Goal: Information Seeking & Learning: Learn about a topic

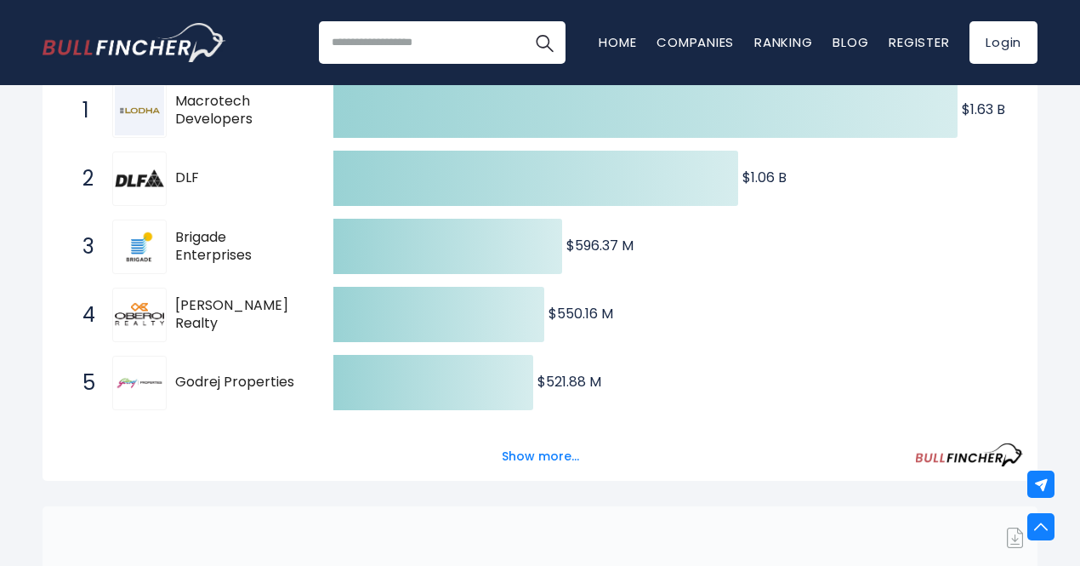
scroll to position [335, 0]
click at [531, 459] on button "Show more..." at bounding box center [541, 456] width 98 height 28
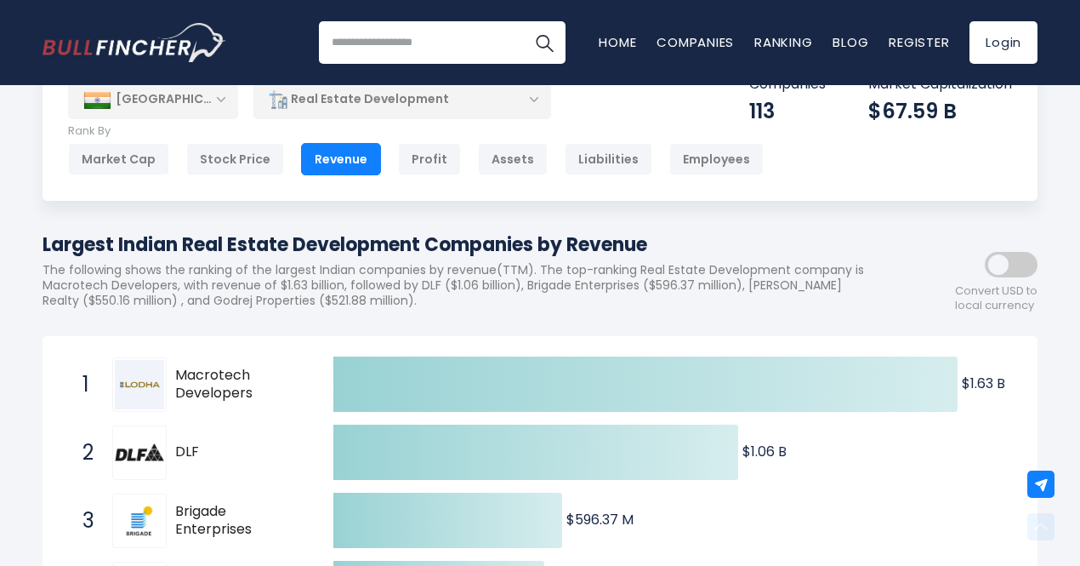
scroll to position [44, 0]
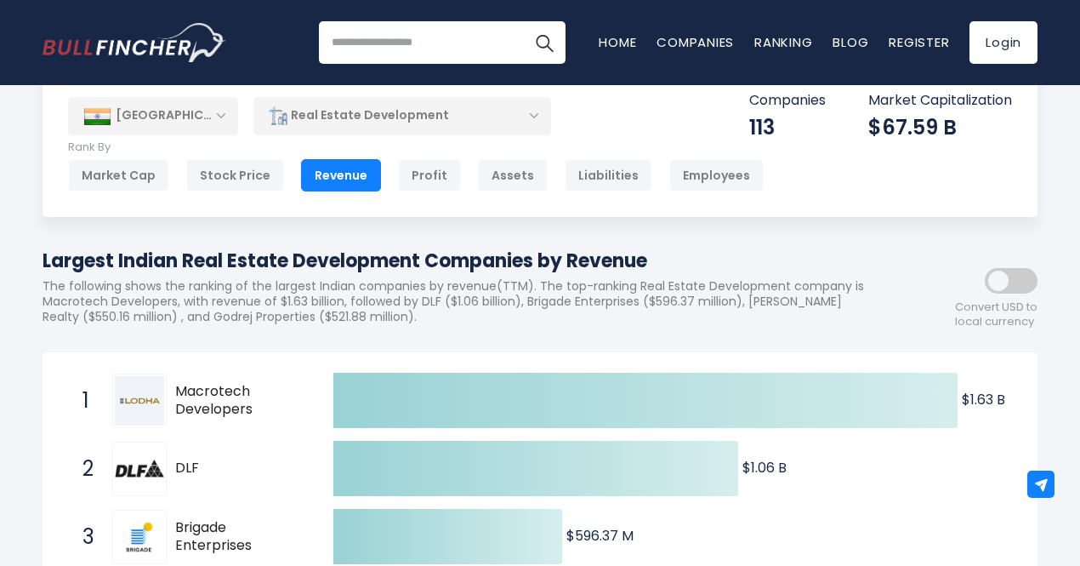
click at [218, 117] on div "[GEOGRAPHIC_DATA]" at bounding box center [153, 115] width 170 height 37
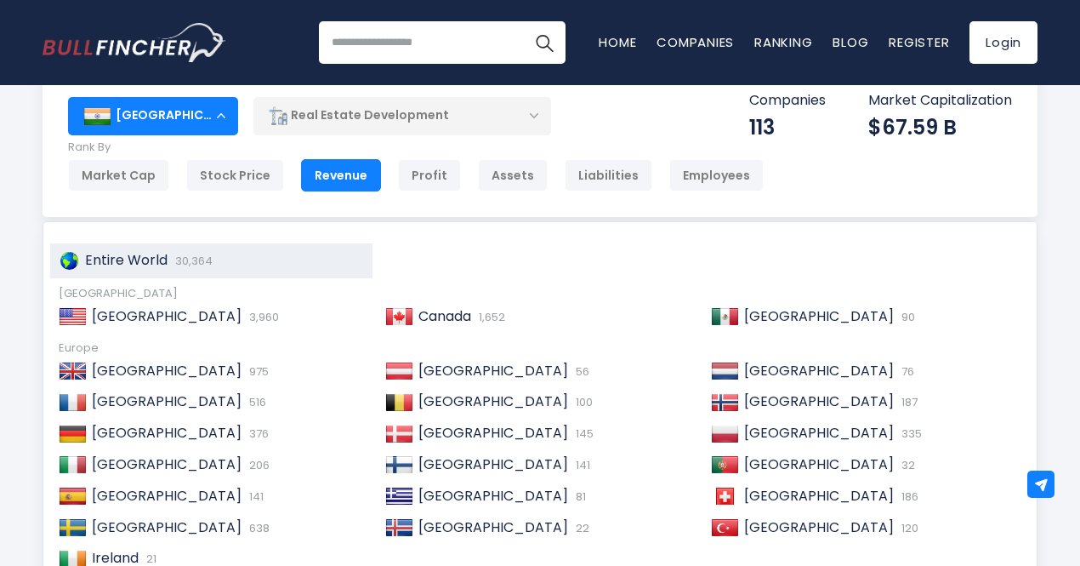
click at [169, 270] on div "Entire World 30,364" at bounding box center [211, 260] width 322 height 35
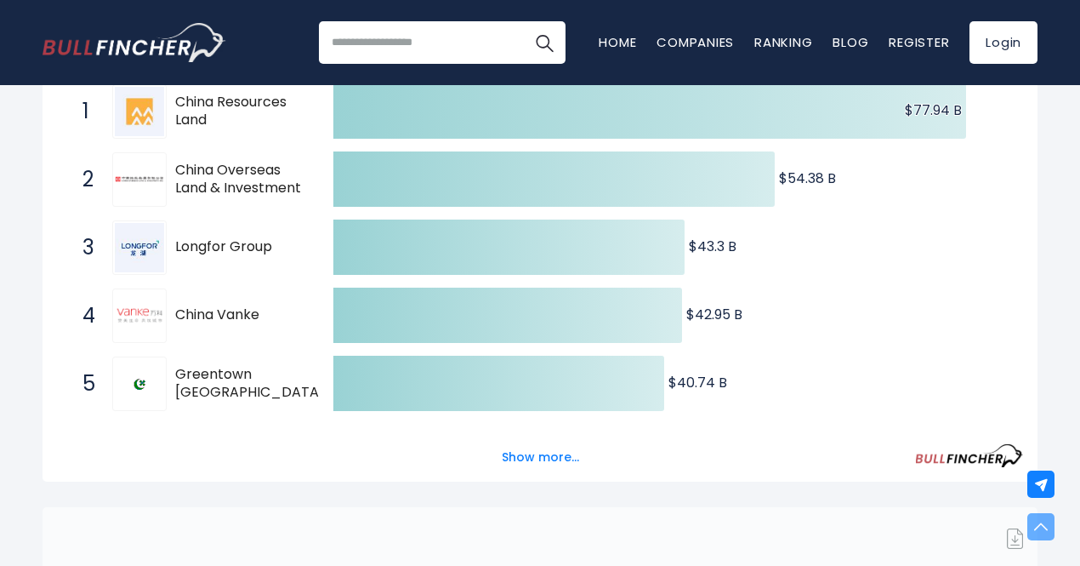
scroll to position [334, 0]
click at [520, 469] on button "Show more..." at bounding box center [541, 456] width 98 height 28
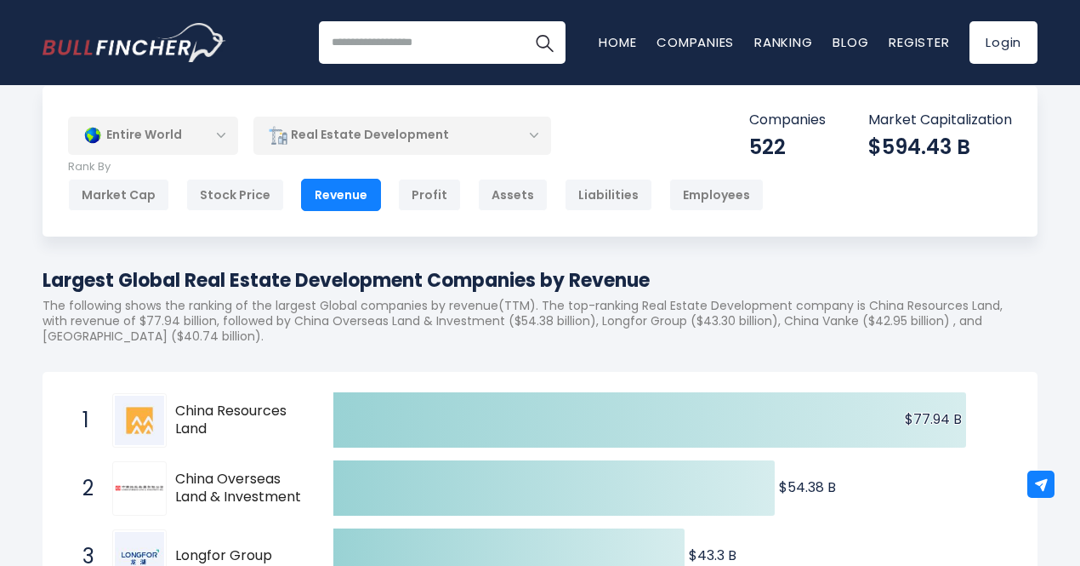
scroll to position [24, 0]
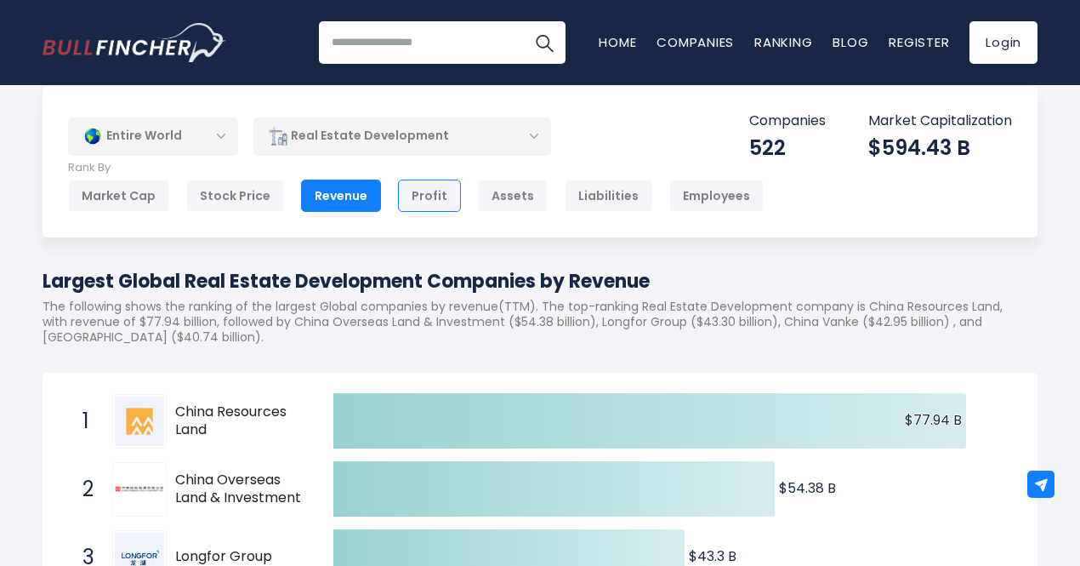
click at [442, 202] on div "Profit" at bounding box center [429, 195] width 63 height 32
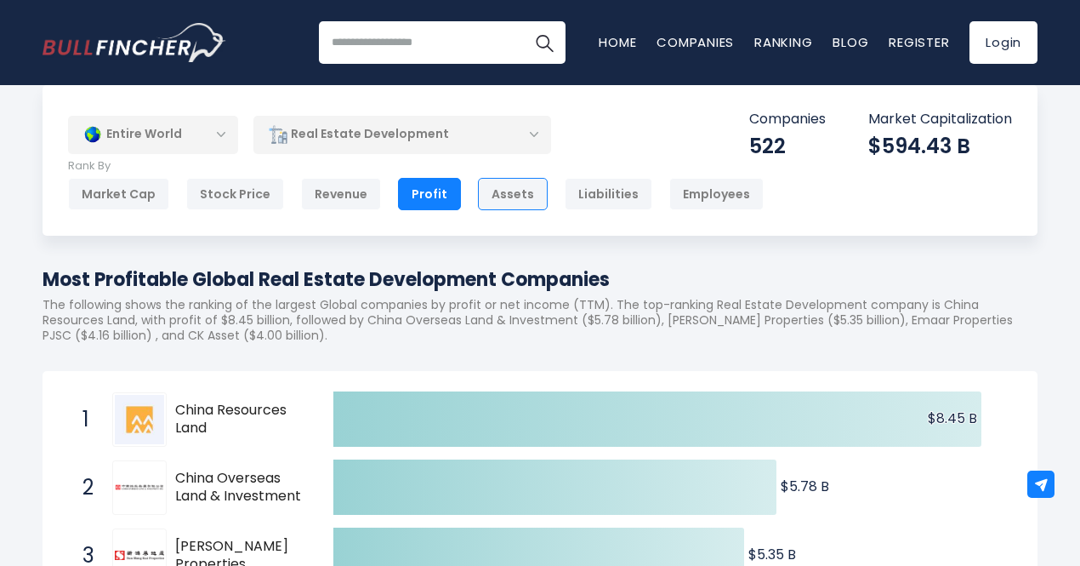
click at [484, 186] on div "Assets" at bounding box center [513, 194] width 70 height 32
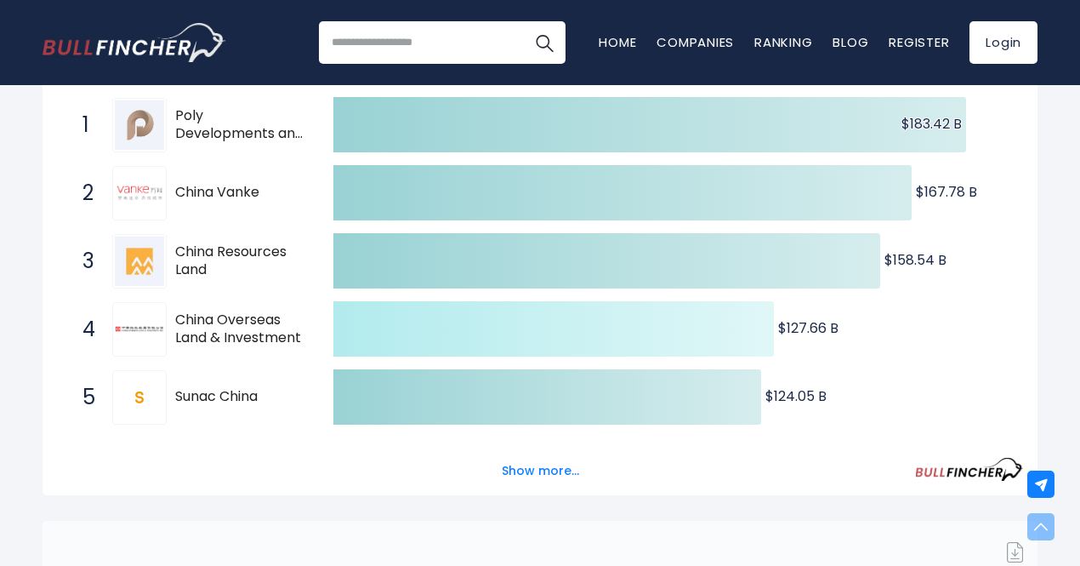
scroll to position [321, 0]
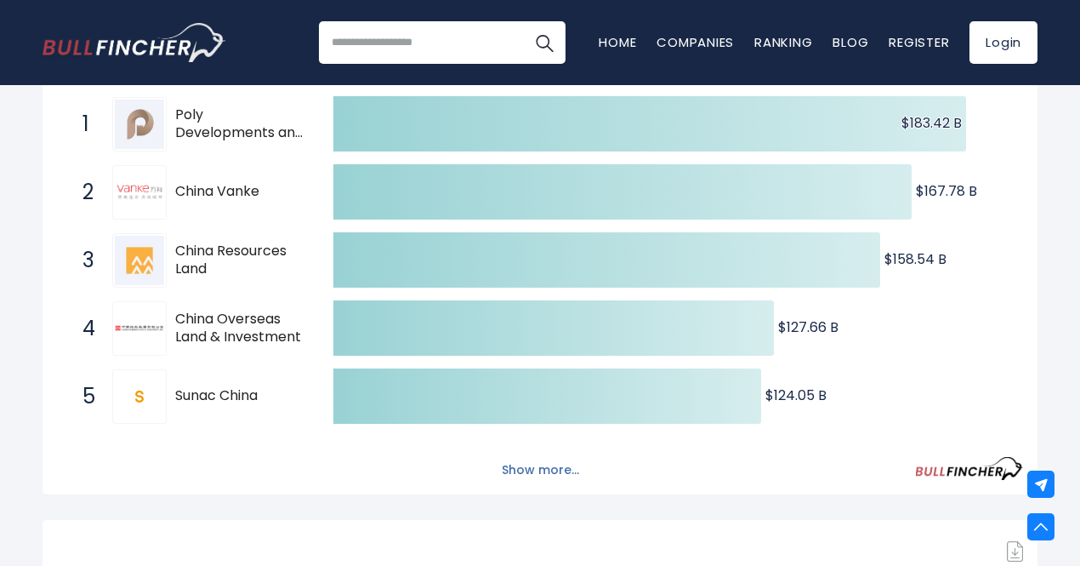
click at [544, 471] on button "Show more..." at bounding box center [541, 470] width 98 height 28
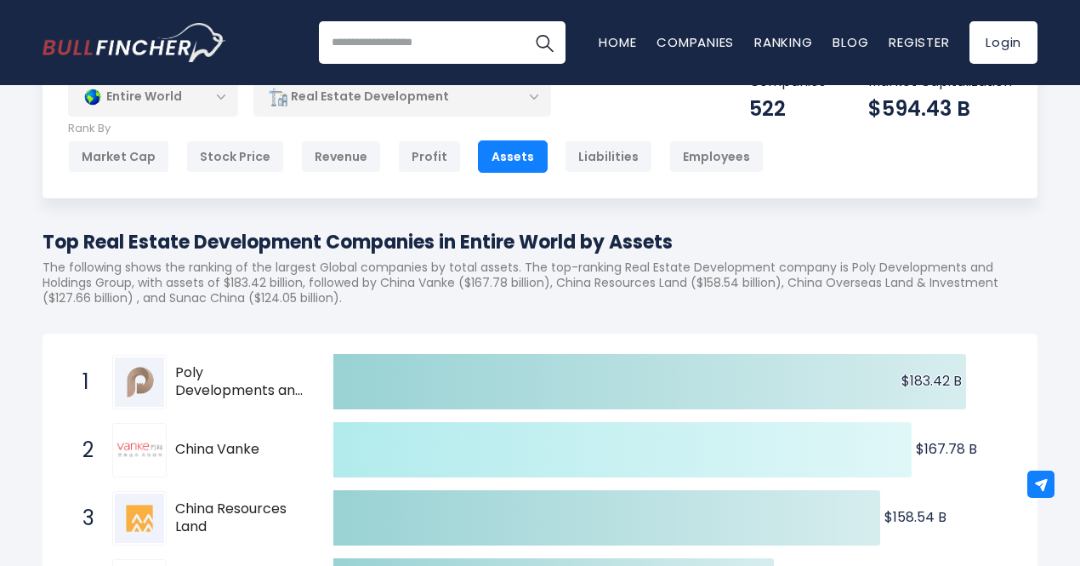
scroll to position [0, 0]
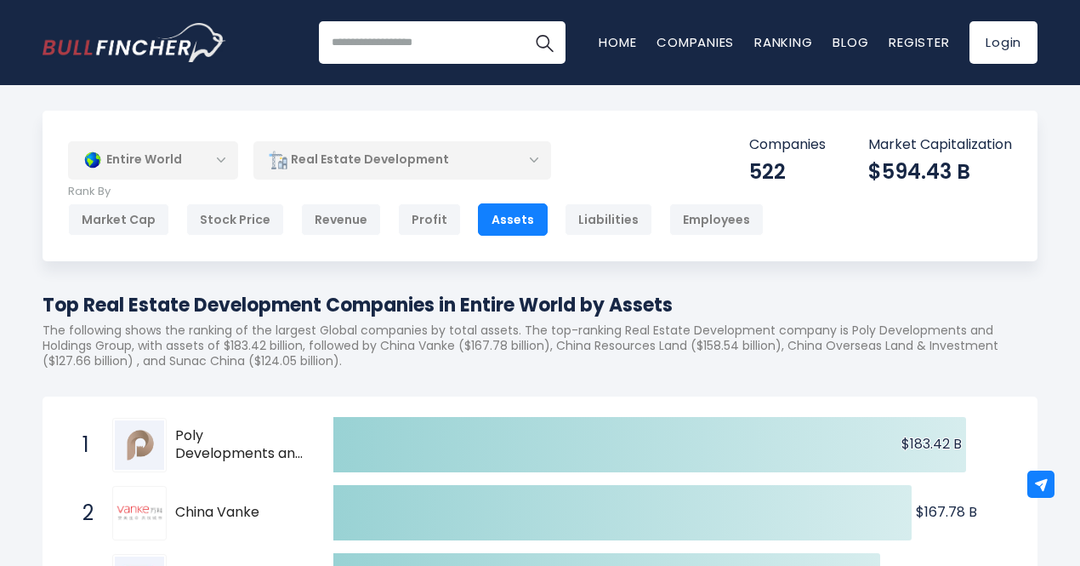
click at [221, 168] on div "Entire World" at bounding box center [153, 159] width 170 height 39
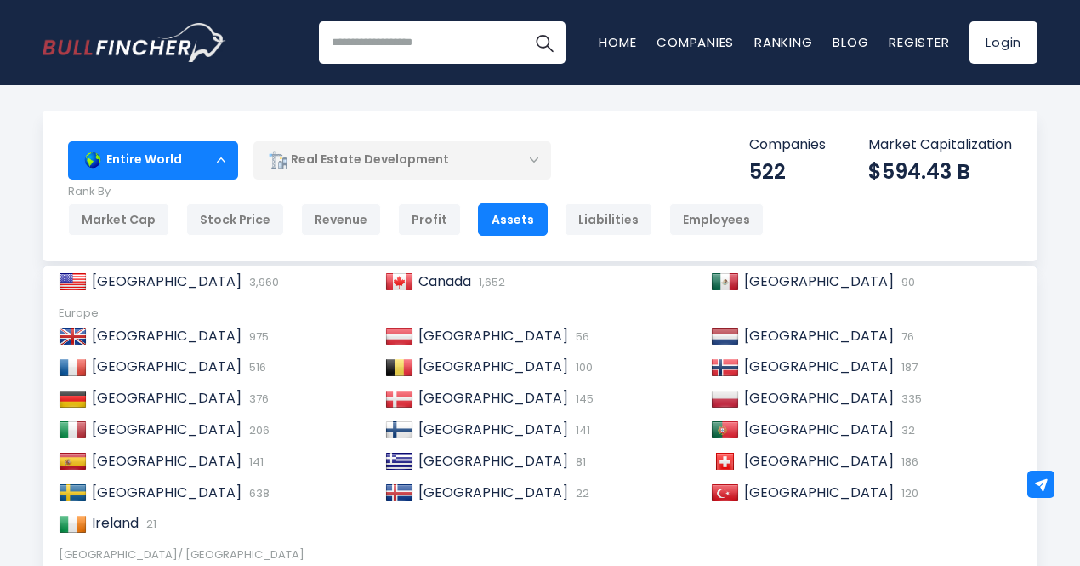
scroll to position [82, 0]
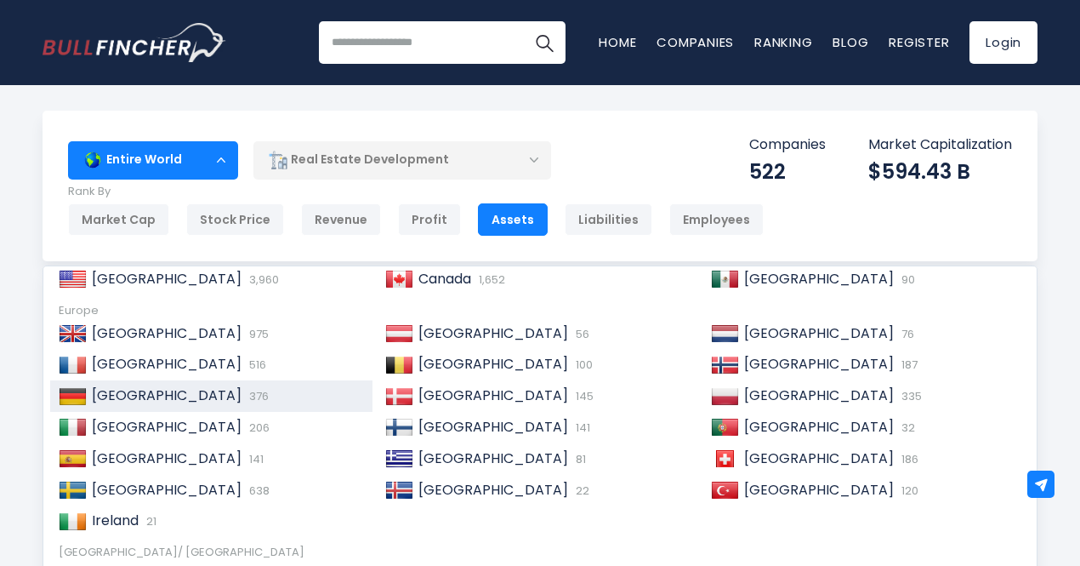
click at [245, 391] on span "376" at bounding box center [257, 396] width 24 height 16
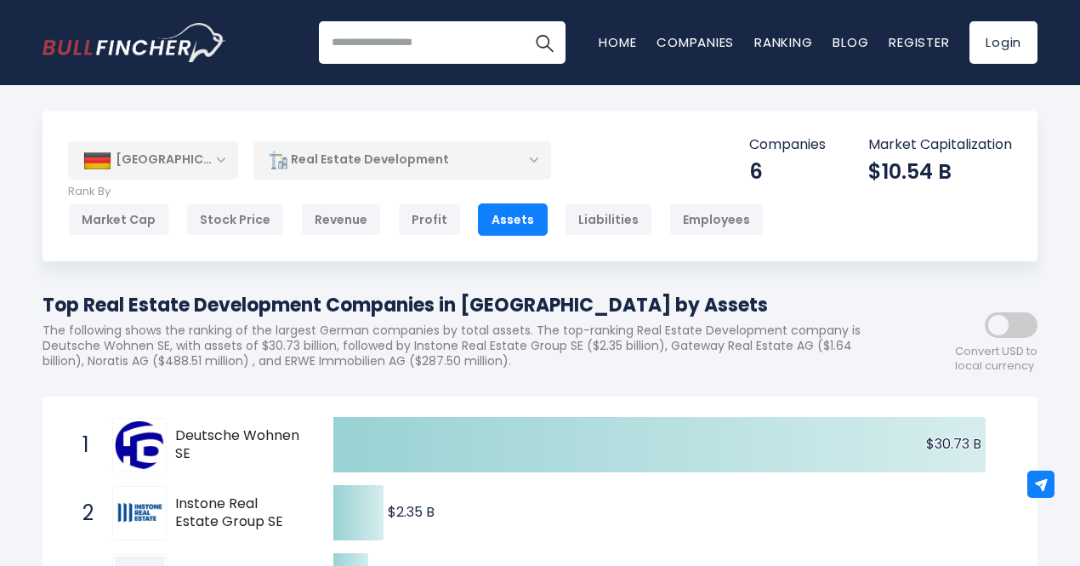
click at [192, 157] on div "[GEOGRAPHIC_DATA]" at bounding box center [153, 159] width 170 height 37
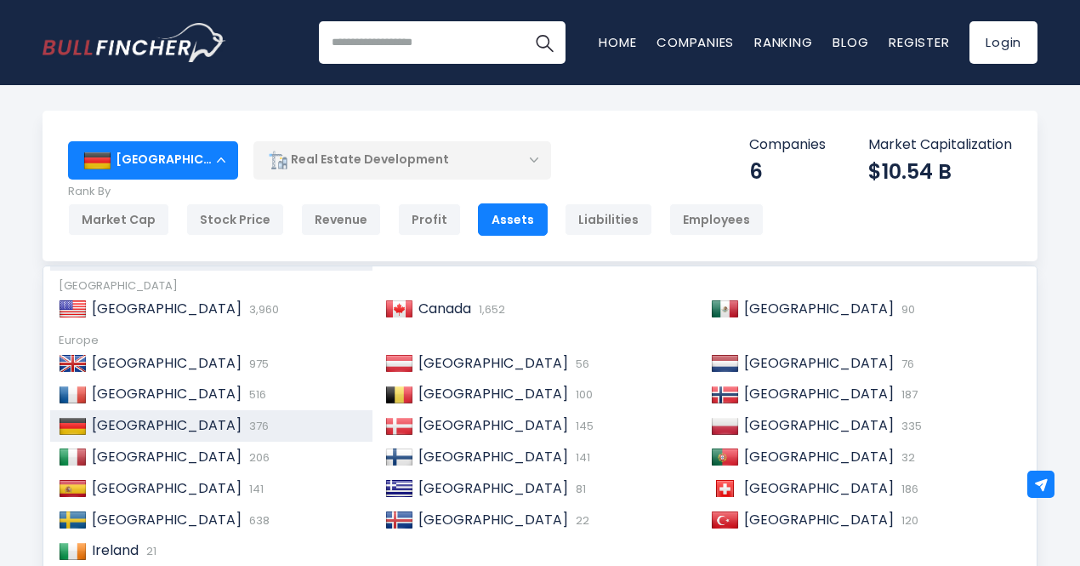
scroll to position [53, 0]
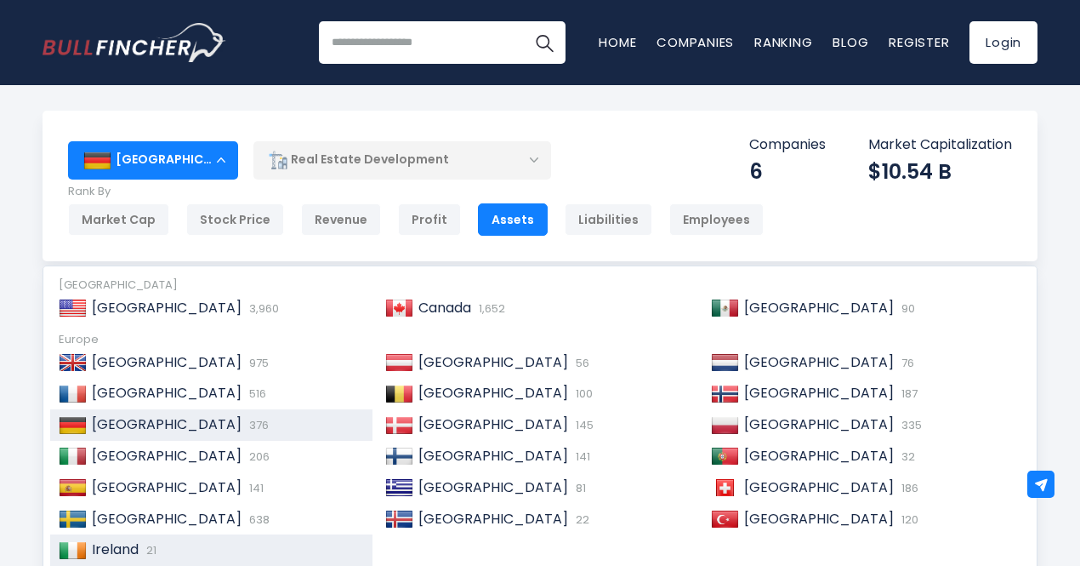
click at [134, 536] on div "Ireland 21" at bounding box center [211, 549] width 322 height 31
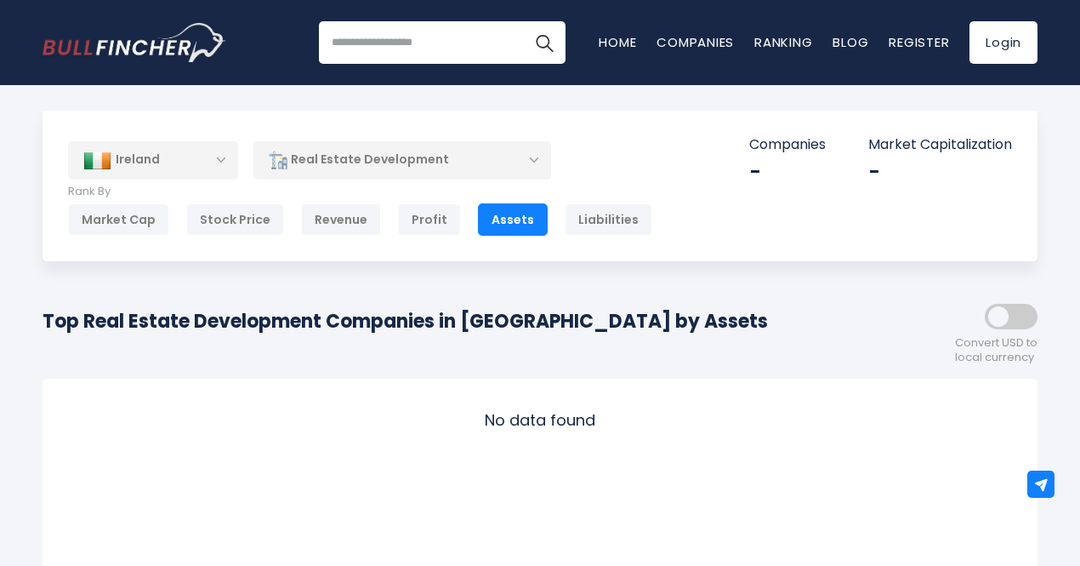
click at [215, 158] on div "Ireland" at bounding box center [153, 159] width 170 height 37
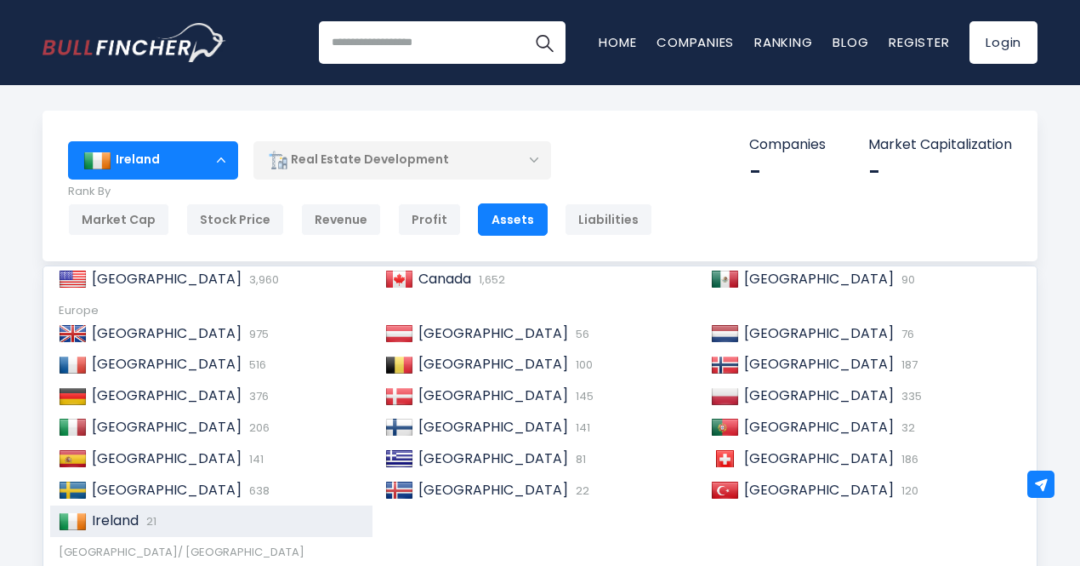
scroll to position [83, 0]
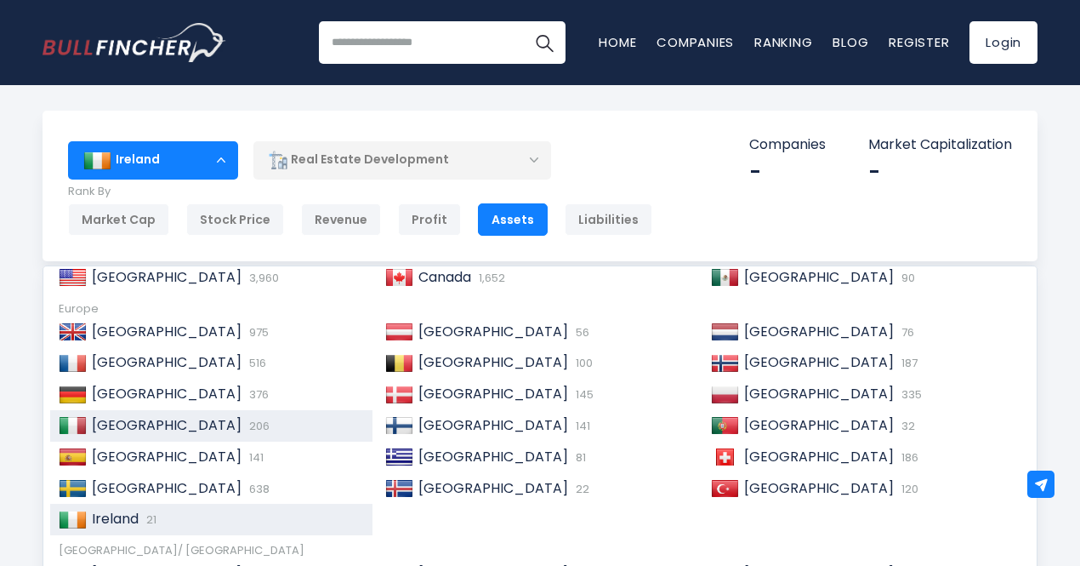
click at [175, 430] on div "Italy 206" at bounding box center [225, 426] width 277 height 18
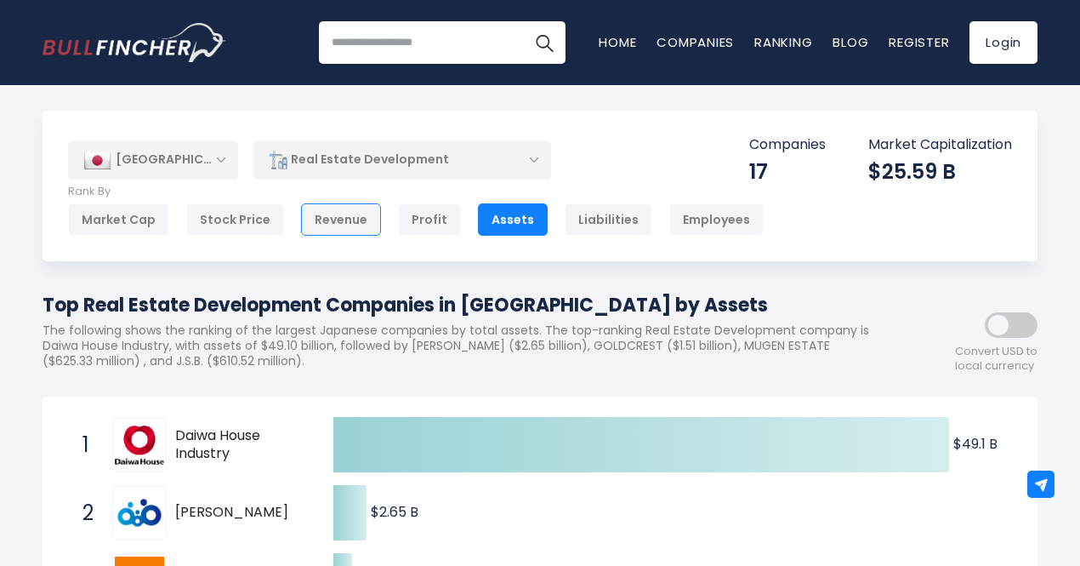
click at [356, 219] on div "Revenue" at bounding box center [341, 219] width 80 height 32
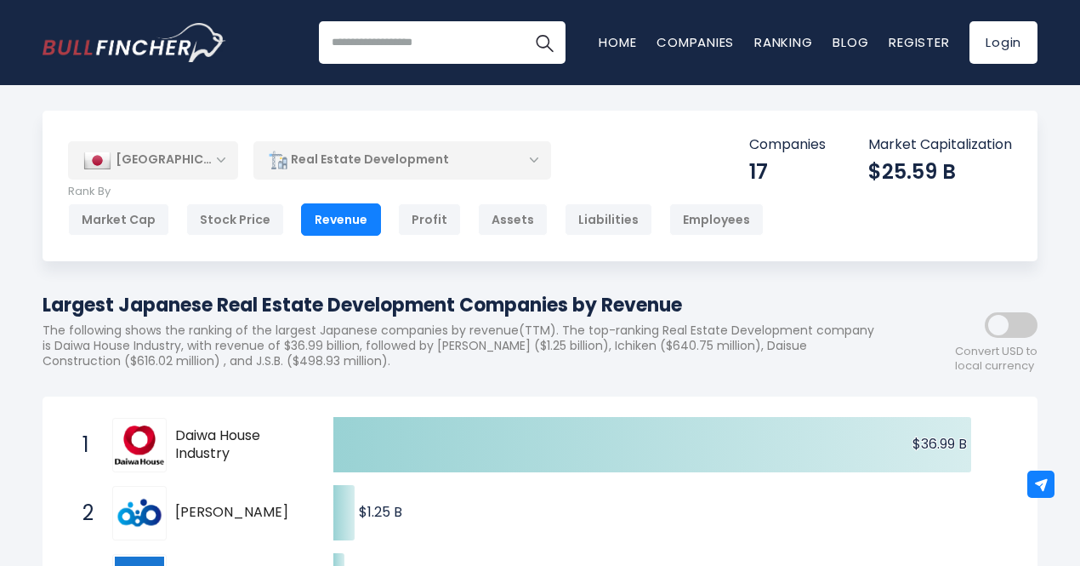
click at [215, 154] on div "[GEOGRAPHIC_DATA]" at bounding box center [153, 159] width 170 height 37
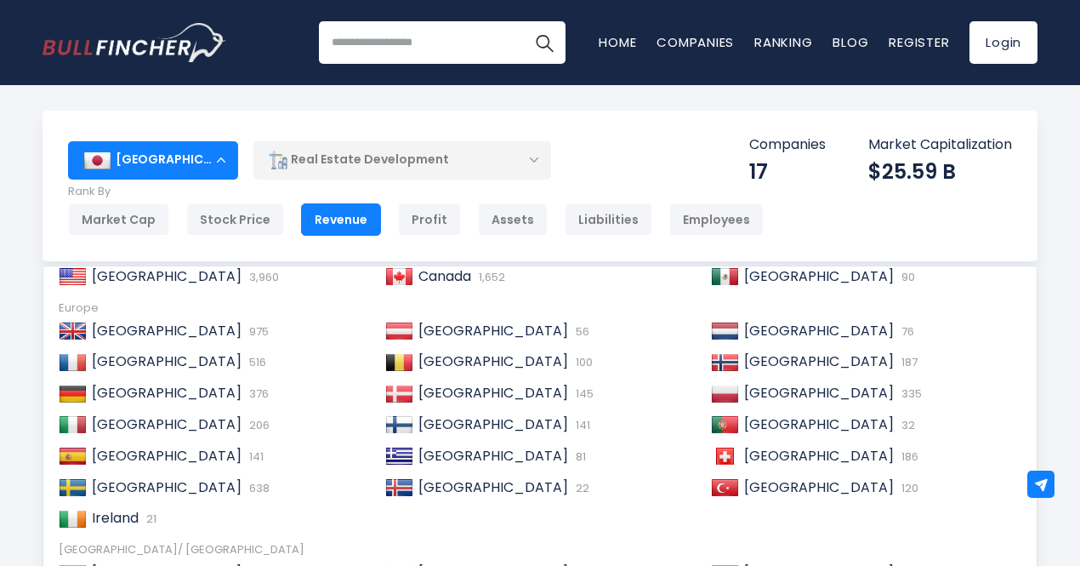
scroll to position [88, 0]
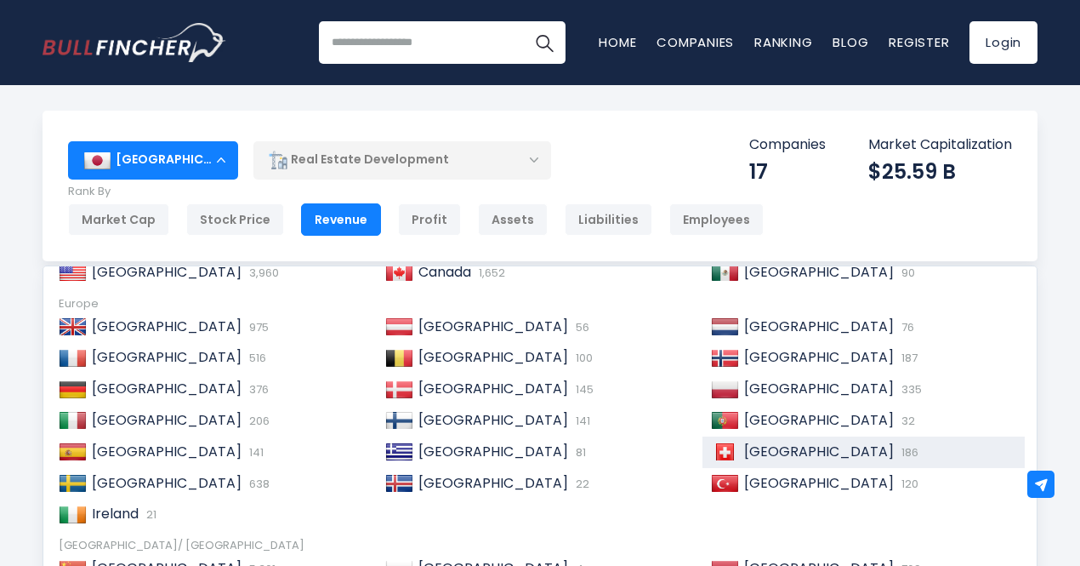
click at [805, 459] on span "[GEOGRAPHIC_DATA]" at bounding box center [819, 452] width 150 height 20
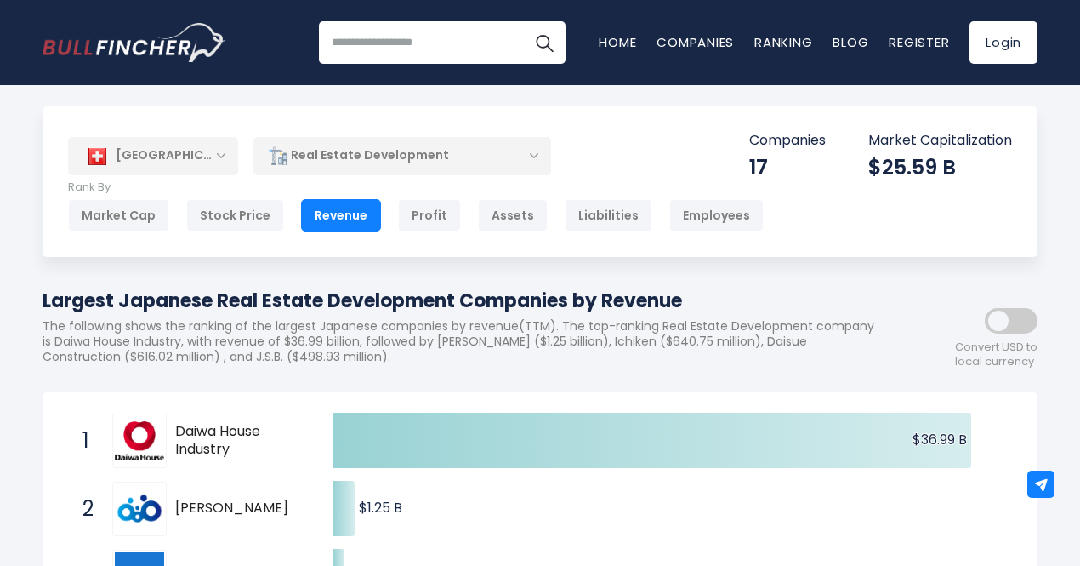
scroll to position [0, 0]
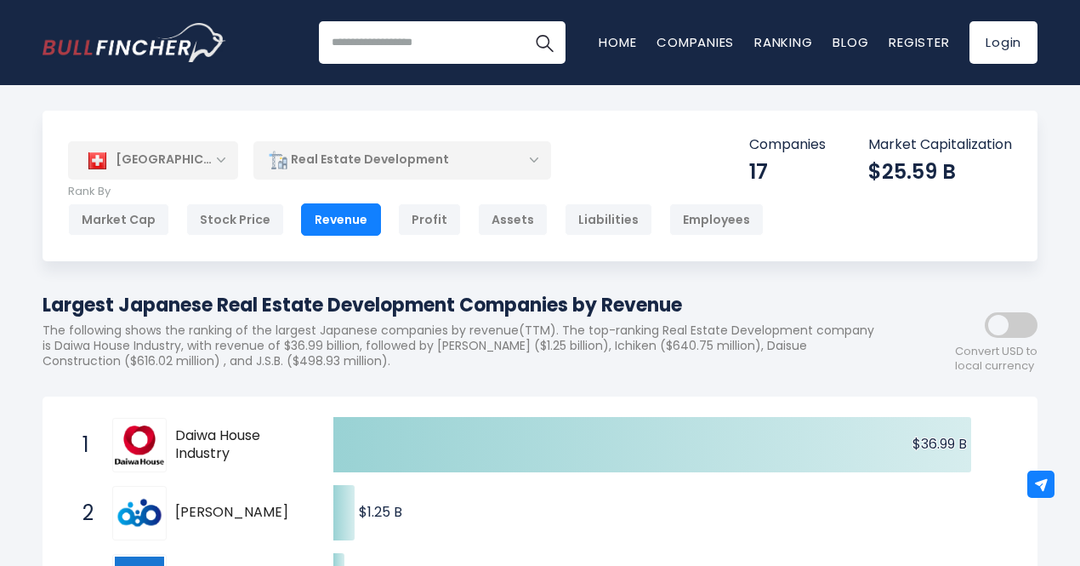
click at [168, 168] on div "[GEOGRAPHIC_DATA]" at bounding box center [153, 159] width 170 height 37
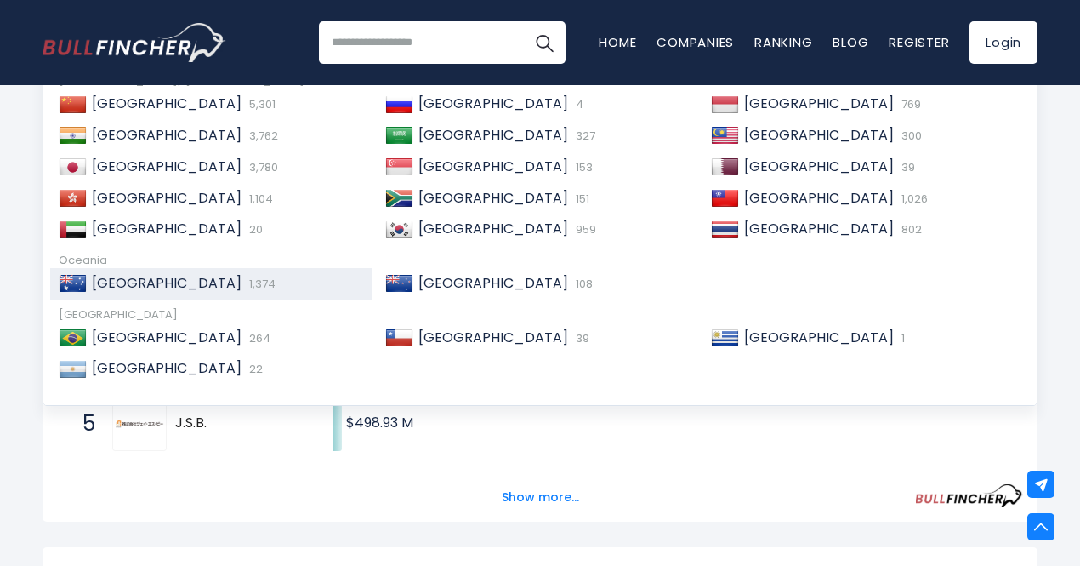
scroll to position [294, 0]
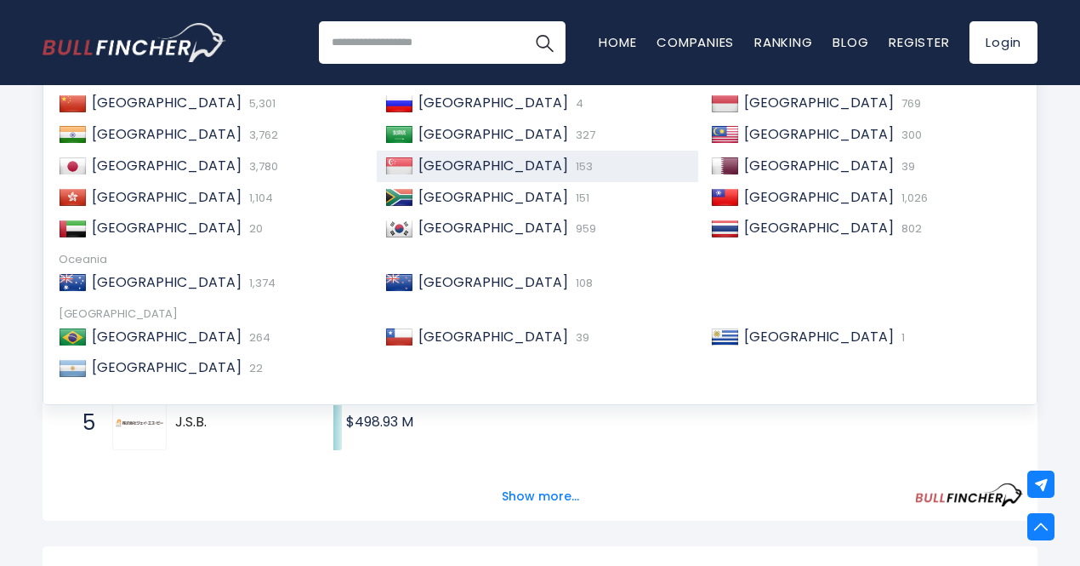
click at [461, 156] on span "[GEOGRAPHIC_DATA]" at bounding box center [494, 166] width 150 height 20
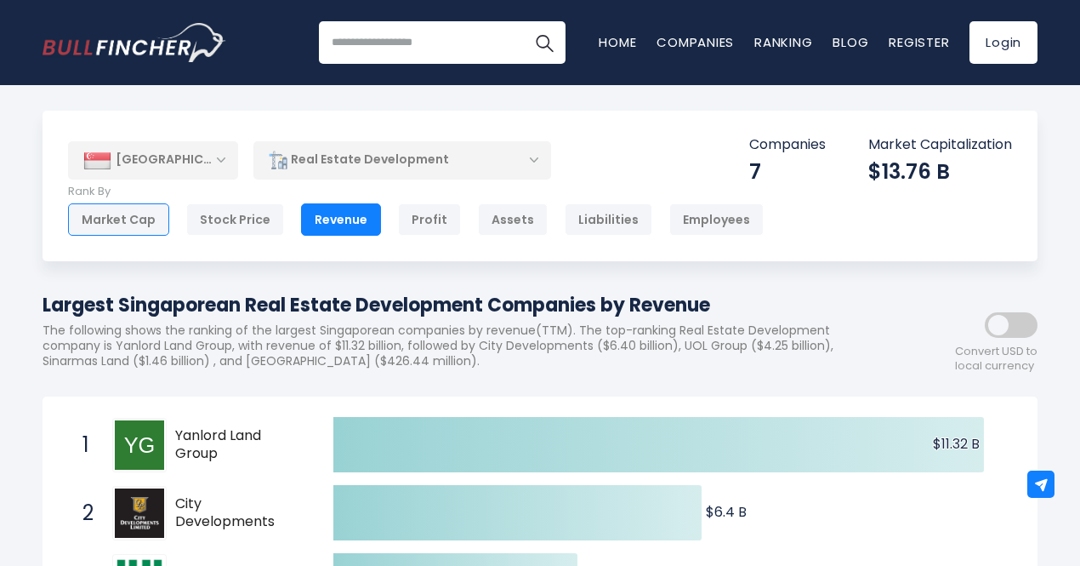
click at [126, 212] on div "Market Cap" at bounding box center [118, 219] width 101 height 32
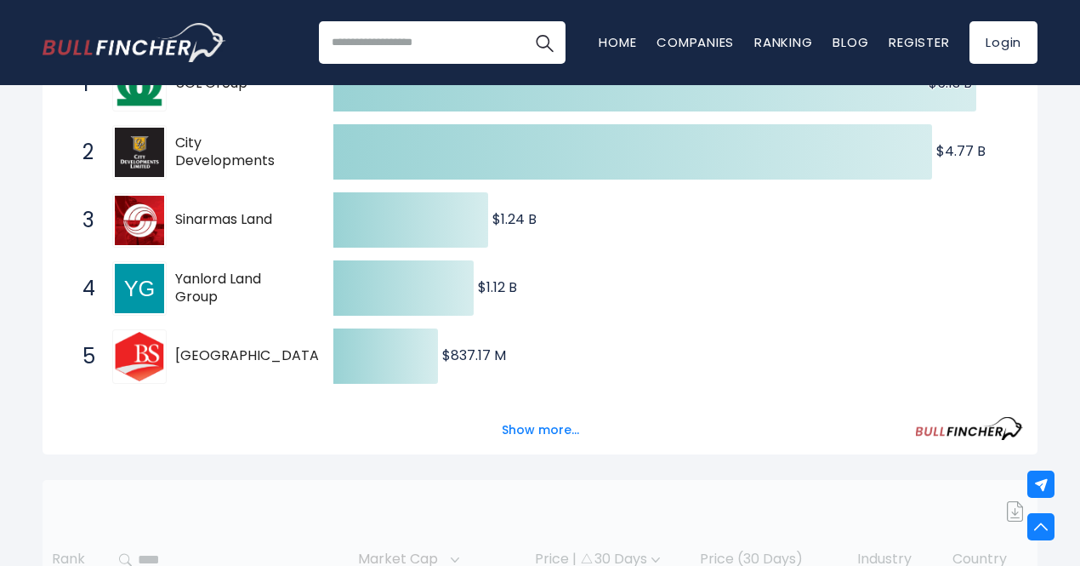
scroll to position [362, 0]
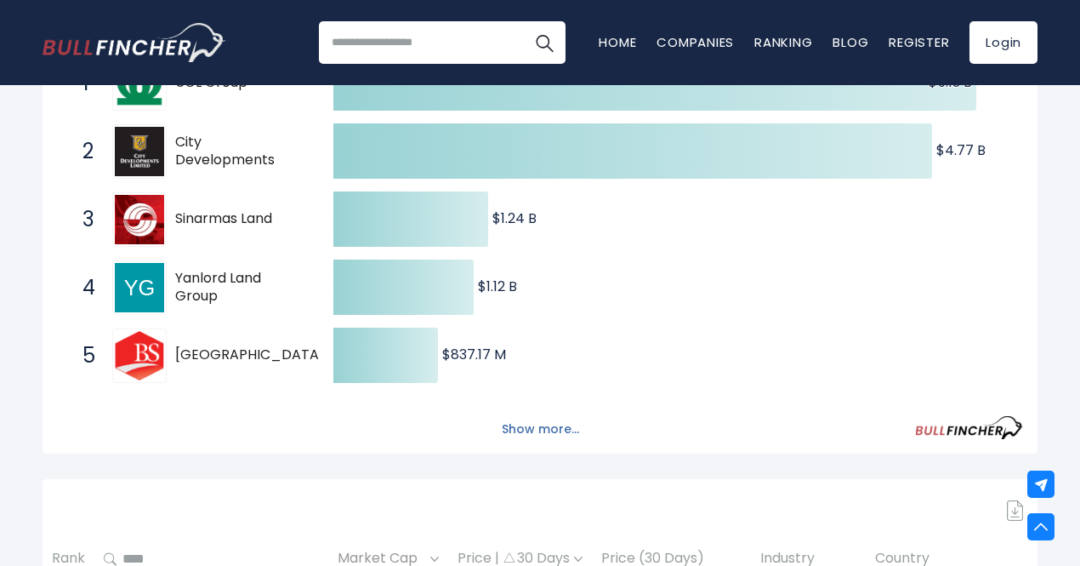
click at [553, 433] on button "Show more..." at bounding box center [541, 429] width 98 height 28
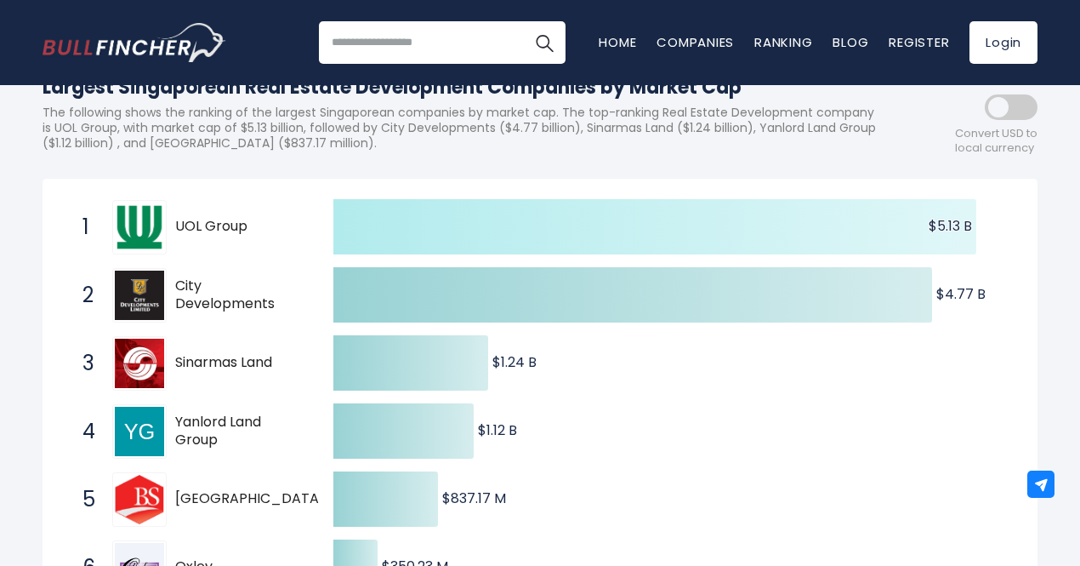
scroll to position [0, 0]
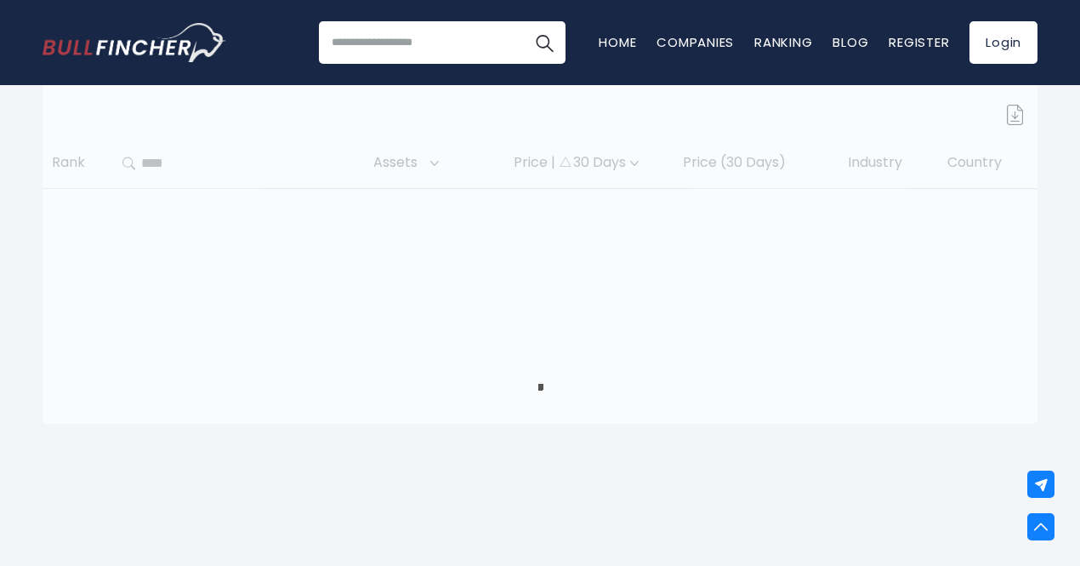
scroll to position [758, 0]
